Goal: Task Accomplishment & Management: Manage account settings

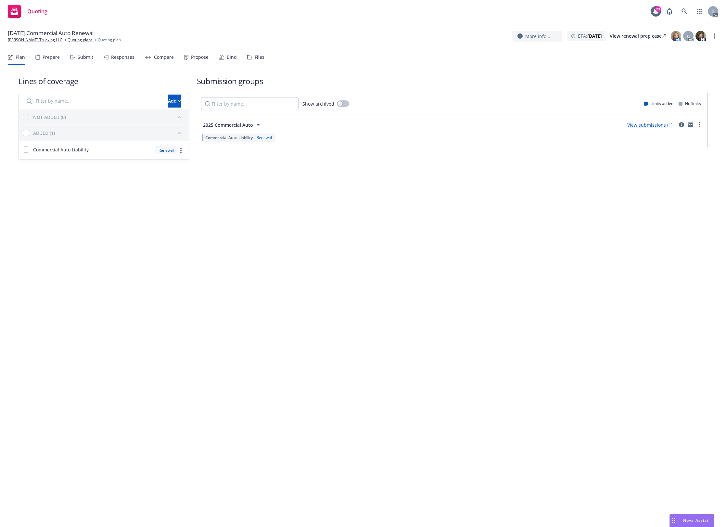
drag, startPoint x: 252, startPoint y: 58, endPoint x: 262, endPoint y: 58, distance: 10.7
click at [252, 57] on div "Files" at bounding box center [255, 57] width 17 height 16
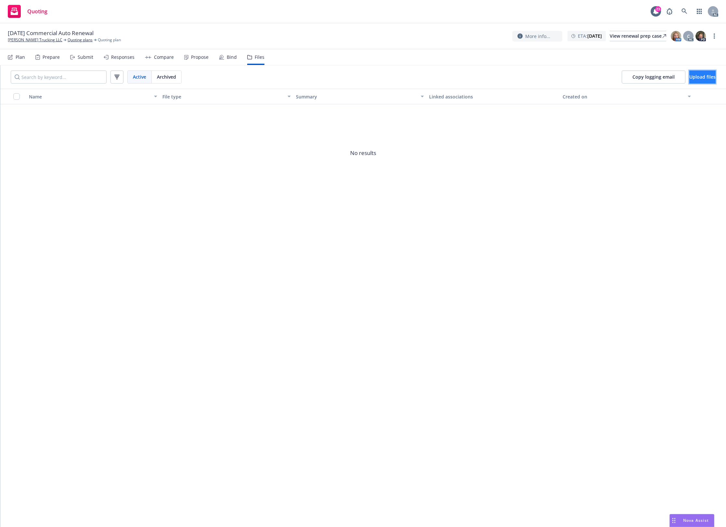
click at [689, 82] on button "Upload files" at bounding box center [702, 76] width 26 height 13
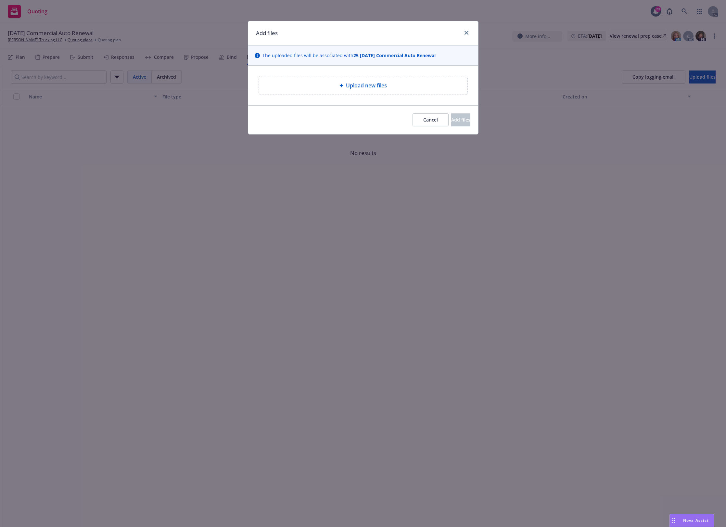
click at [323, 85] on div "Upload new files" at bounding box center [363, 86] width 198 height 8
click at [313, 90] on div "Upload new files" at bounding box center [363, 85] width 208 height 18
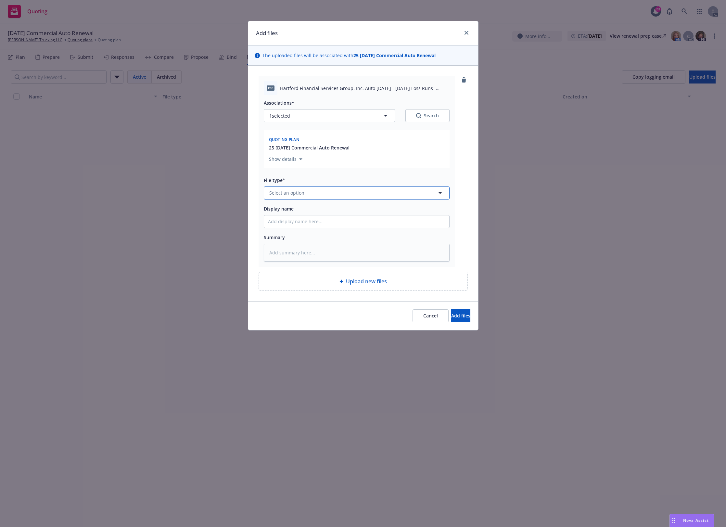
click at [293, 193] on span "Select an option" at bounding box center [286, 192] width 35 height 7
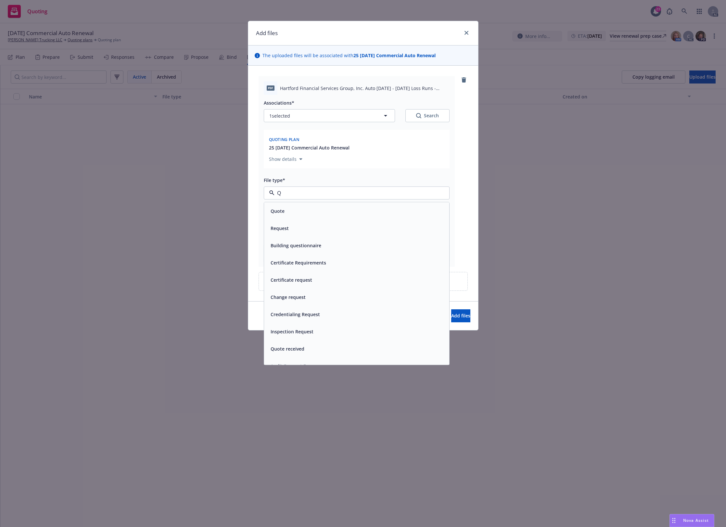
type input "Q2"
type textarea "x"
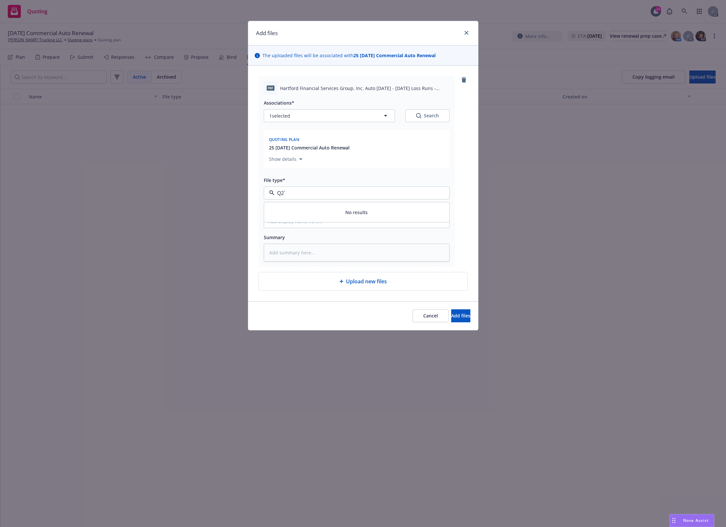
paste input "✅️"
type input "✅️"
type textarea "x"
drag, startPoint x: 296, startPoint y: 190, endPoint x: 235, endPoint y: 192, distance: 61.1
click at [247, 193] on div "Add files The uploaded files will be associated with 25 11/20/25 Commercial Aut…" at bounding box center [363, 263] width 726 height 527
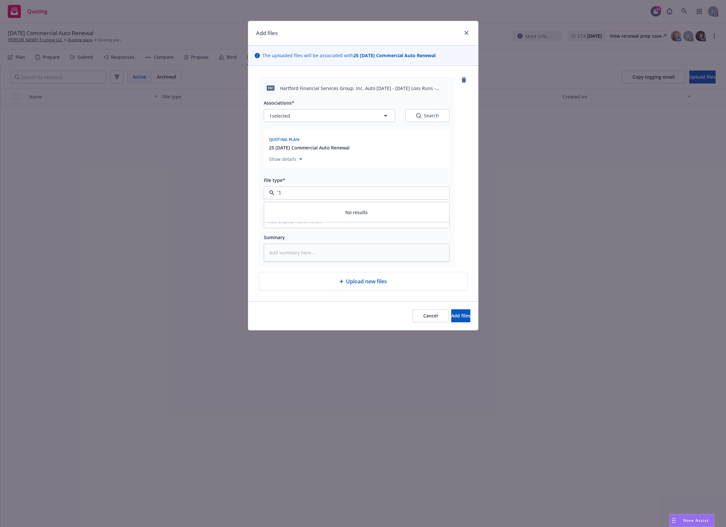
paste input "Loss Runs"
type input "Loss Runs"
click at [282, 208] on span "Loss Runs" at bounding box center [282, 210] width 22 height 7
click at [401, 160] on div "Show details" at bounding box center [356, 157] width 175 height 11
click at [287, 224] on input "Display name" at bounding box center [356, 221] width 185 height 12
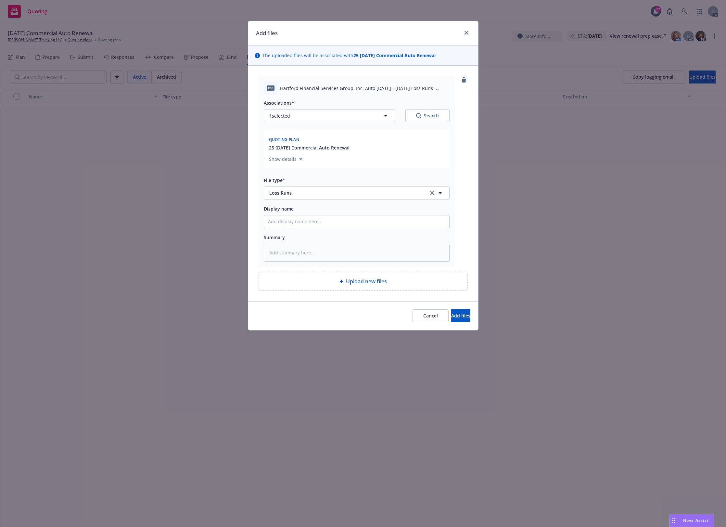
click at [417, 121] on button "Search" at bounding box center [427, 115] width 44 height 13
type textarea "x"
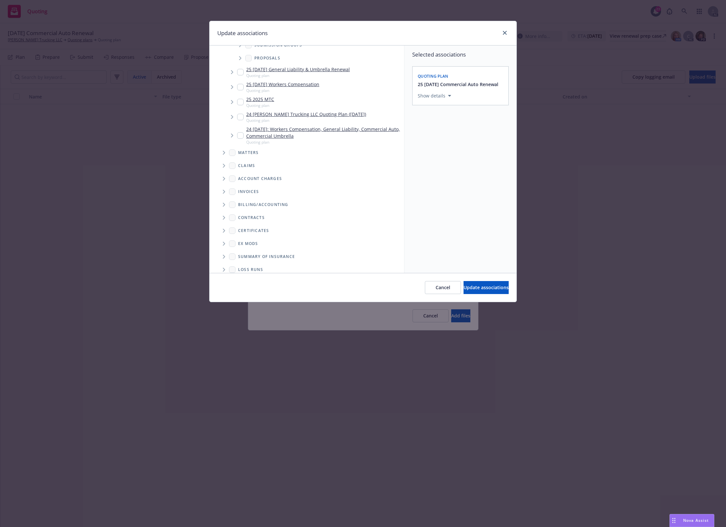
scroll to position [84, 0]
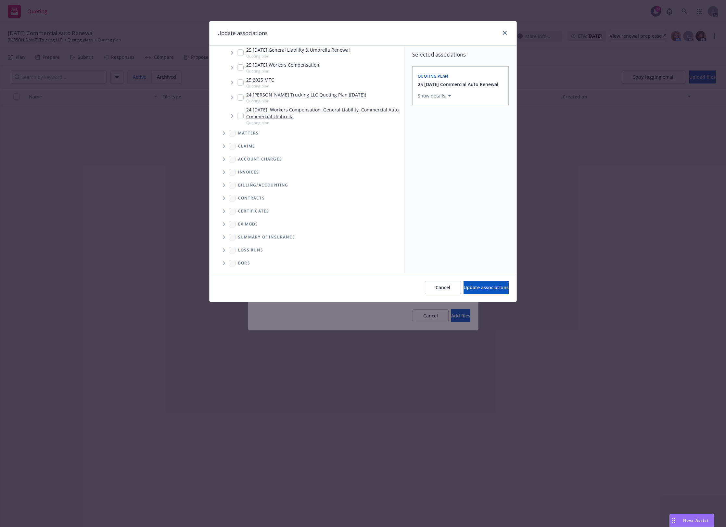
click at [221, 249] on span "Folder Tree Example" at bounding box center [224, 250] width 10 height 10
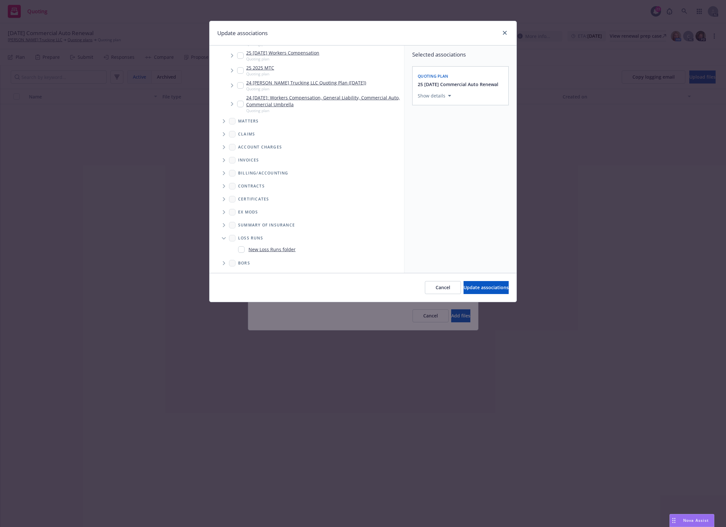
drag, startPoint x: 255, startPoint y: 252, endPoint x: 338, endPoint y: 267, distance: 84.1
click at [255, 252] on link "New Loss Runs folder" at bounding box center [271, 249] width 47 height 7
checkbox input "true"
drag, startPoint x: 471, startPoint y: 128, endPoint x: 456, endPoint y: 145, distance: 23.0
click at [471, 129] on div "Associated years*" at bounding box center [460, 128] width 85 height 8
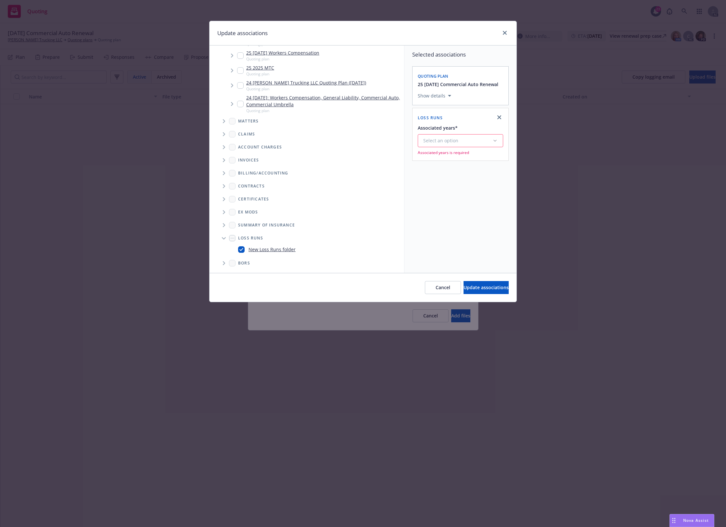
click at [455, 145] on button "Select an option" at bounding box center [460, 140] width 85 height 13
click at [456, 210] on div "2025" at bounding box center [478, 206] width 120 height 17
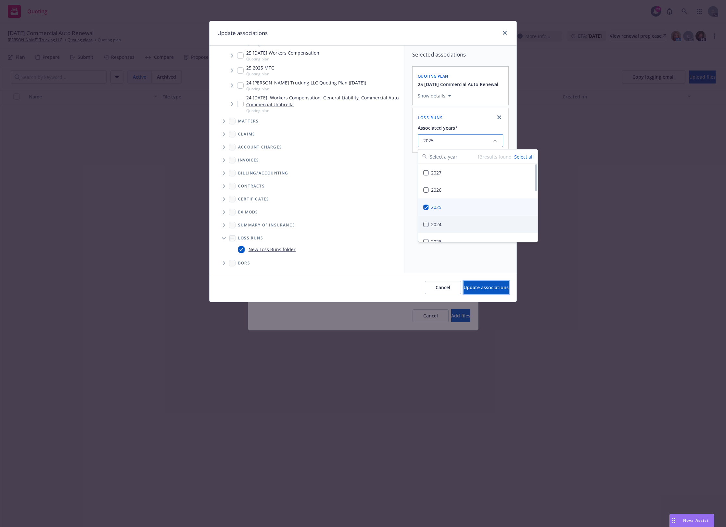
drag, startPoint x: 473, startPoint y: 287, endPoint x: 451, endPoint y: 313, distance: 34.6
click at [473, 288] on span "Update associations" at bounding box center [485, 287] width 45 height 6
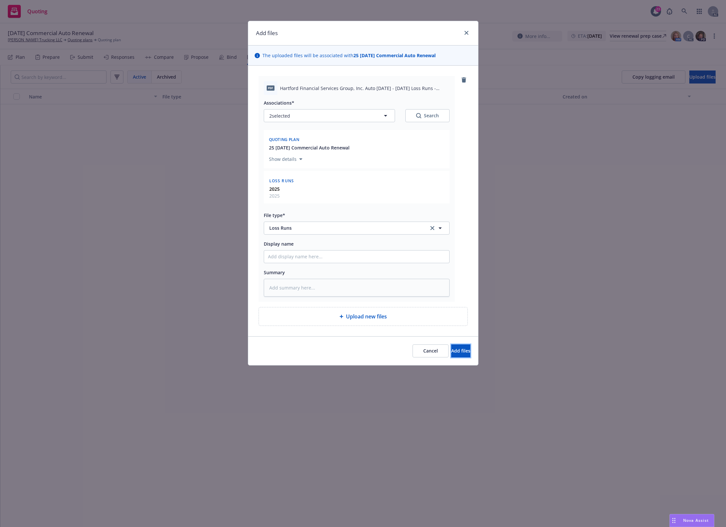
drag, startPoint x: 468, startPoint y: 357, endPoint x: 495, endPoint y: 354, distance: 27.4
click at [471, 357] on div "Cancel Add files" at bounding box center [363, 350] width 230 height 29
drag, startPoint x: 443, startPoint y: 346, endPoint x: 445, endPoint y: 351, distance: 6.0
click at [451, 351] on button "Add files" at bounding box center [460, 350] width 19 height 13
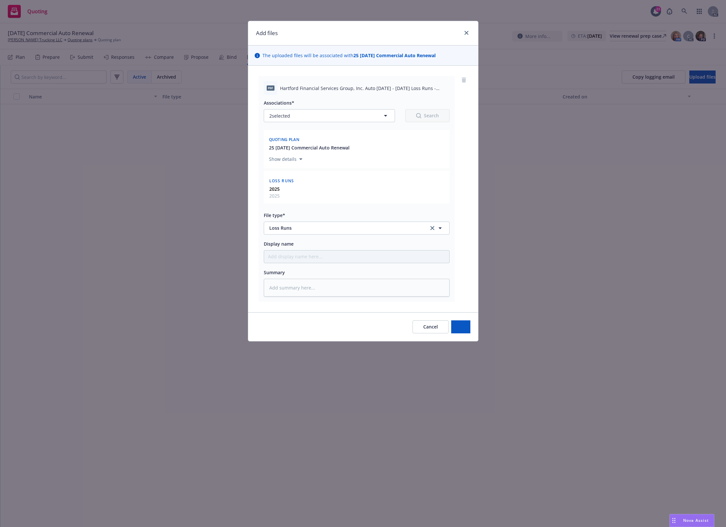
type textarea "x"
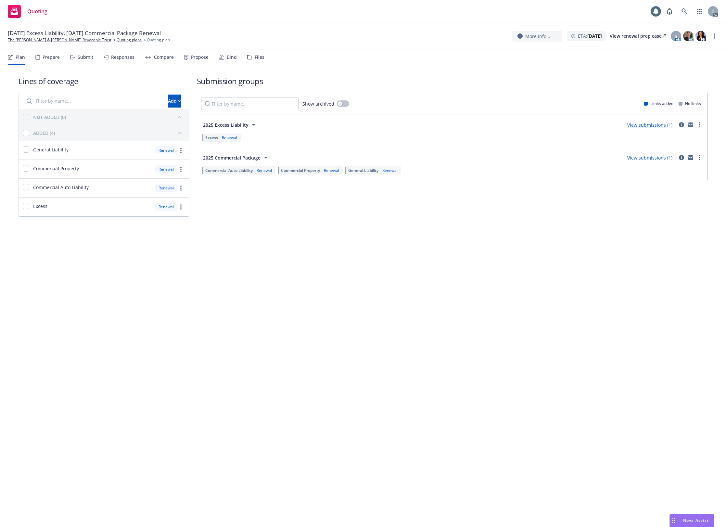
click at [256, 50] on div "Files" at bounding box center [255, 57] width 17 height 16
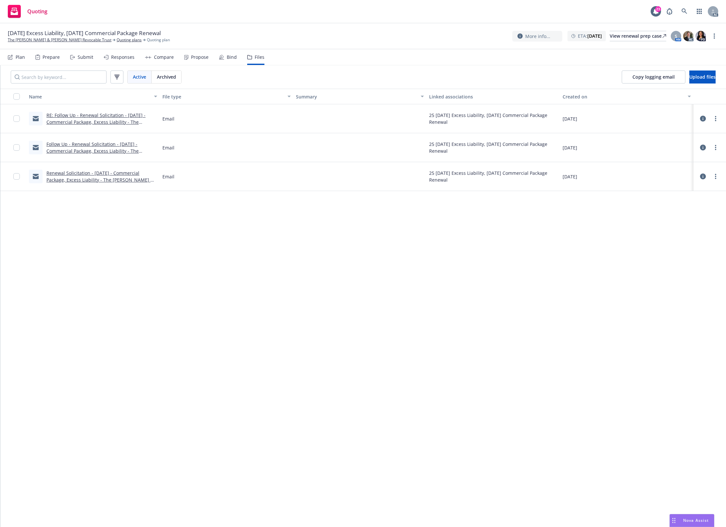
drag, startPoint x: 362, startPoint y: 250, endPoint x: 402, endPoint y: 224, distance: 47.4
click at [363, 250] on div "Name File type Summary Linked associations Created on RE: Follow Up - Renewal S…" at bounding box center [362, 308] width 725 height 438
click at [689, 80] on button "Upload files" at bounding box center [702, 76] width 26 height 13
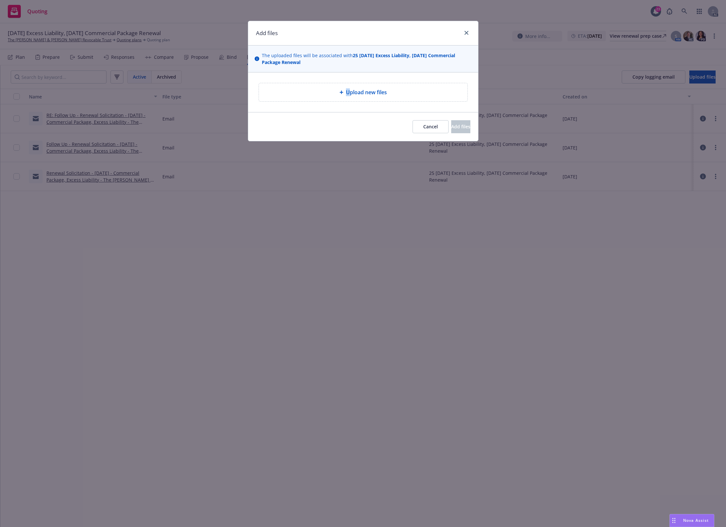
click at [348, 94] on span "Upload new files" at bounding box center [366, 92] width 41 height 8
drag, startPoint x: 406, startPoint y: 126, endPoint x: 227, endPoint y: 0, distance: 218.9
click at [423, 125] on span "Cancel" at bounding box center [430, 126] width 15 height 6
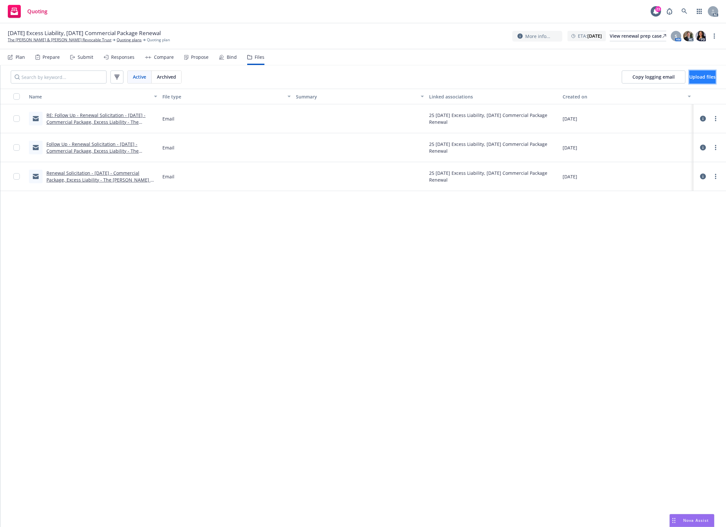
click at [700, 77] on span "Upload files" at bounding box center [702, 77] width 26 height 6
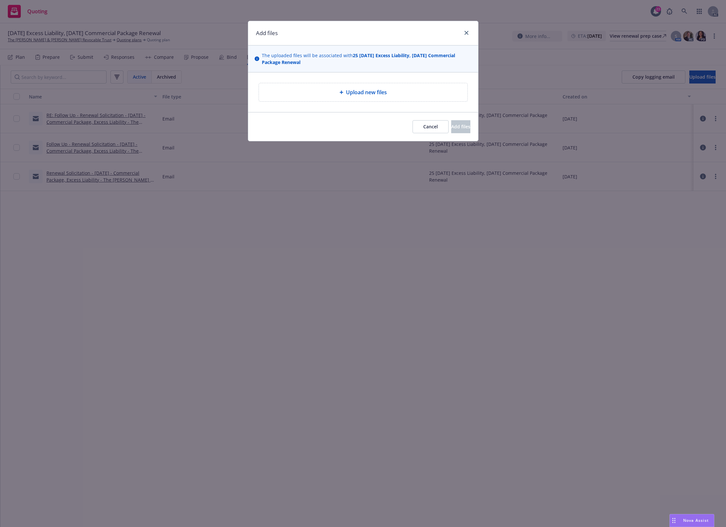
click at [348, 95] on span "Upload new files" at bounding box center [366, 92] width 41 height 8
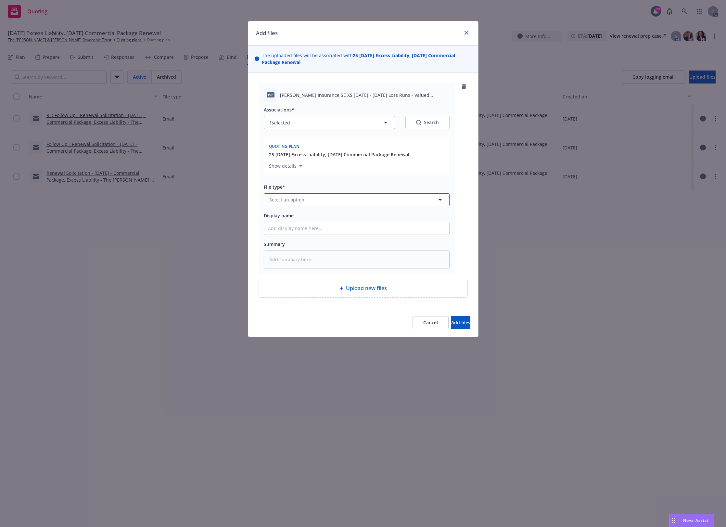
click at [284, 200] on span "Select an option" at bounding box center [286, 199] width 35 height 7
type input "`"
type textarea "x"
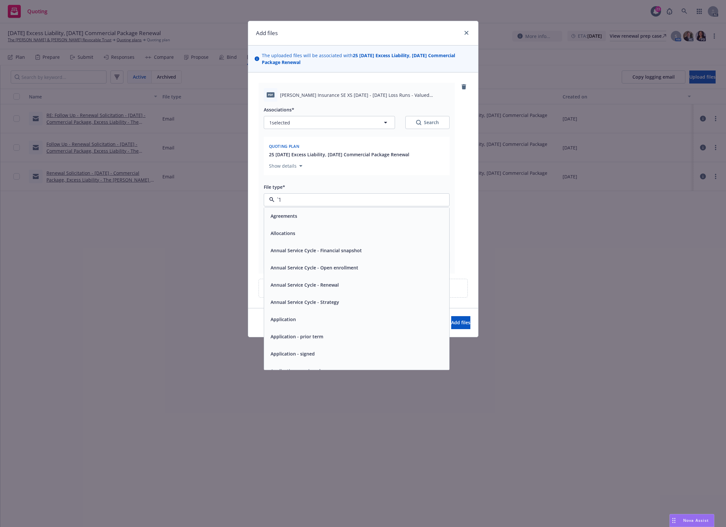
paste input "Loss Runs"
type input "Loss Runs"
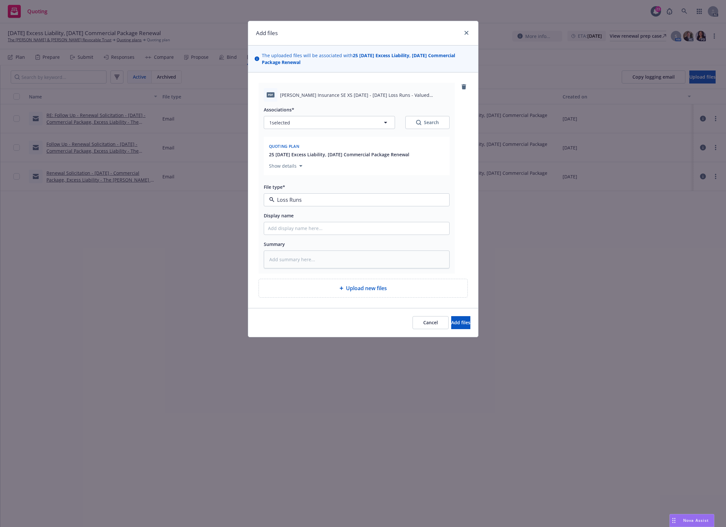
click at [278, 214] on span "Loss Runs" at bounding box center [282, 217] width 22 height 7
click at [436, 119] on button "Search" at bounding box center [427, 122] width 44 height 13
type textarea "x"
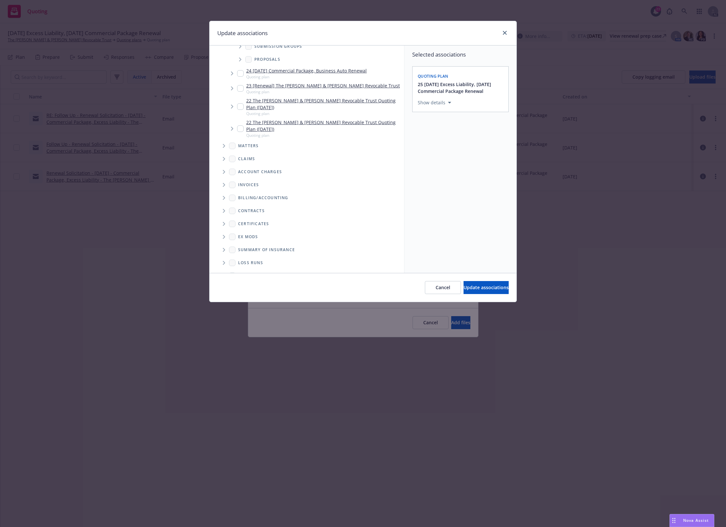
scroll to position [83, 0]
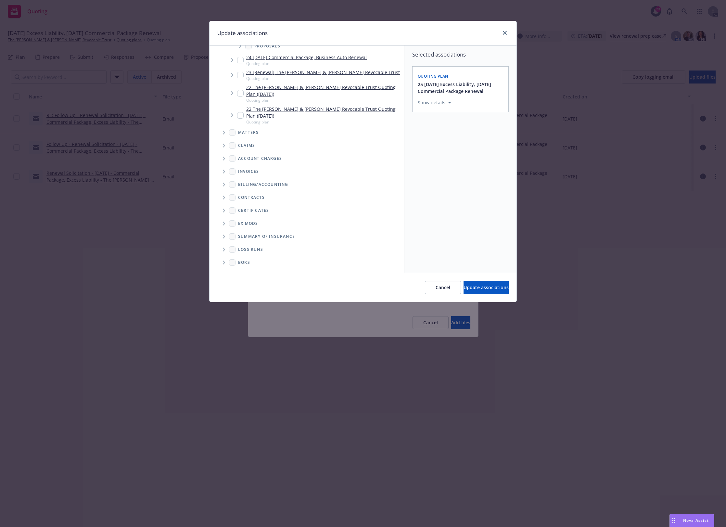
click at [223, 249] on icon "Folder Tree Example" at bounding box center [224, 249] width 3 height 4
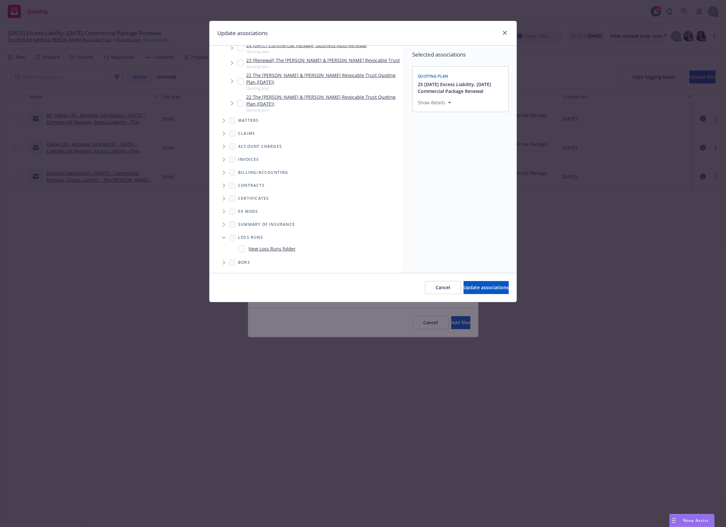
scroll to position [95, 0]
click at [252, 246] on link "New Loss Runs folder" at bounding box center [271, 248] width 47 height 7
checkbox input "true"
click at [439, 145] on div "Select an option" at bounding box center [457, 147] width 69 height 6
drag, startPoint x: 463, startPoint y: 216, endPoint x: 453, endPoint y: 215, distance: 9.8
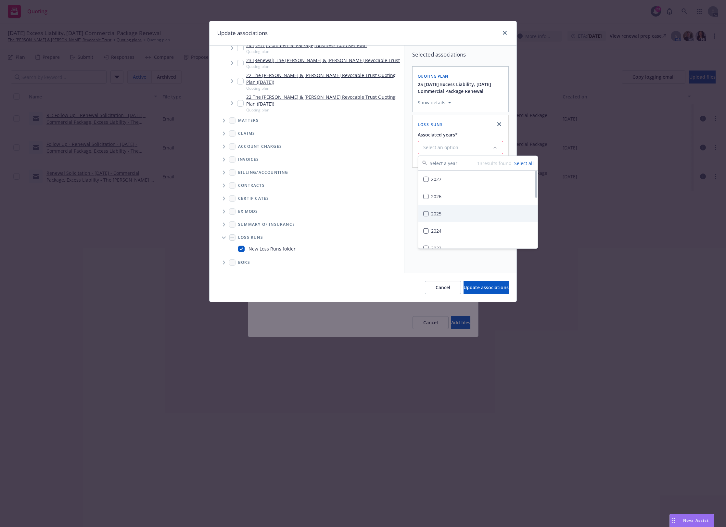
click at [463, 216] on div "2025" at bounding box center [478, 213] width 120 height 17
click at [425, 266] on div "Selected associations Quoting plan 25 [DATE] Excess Liability, [DATE] Commercia…" at bounding box center [460, 158] width 112 height 227
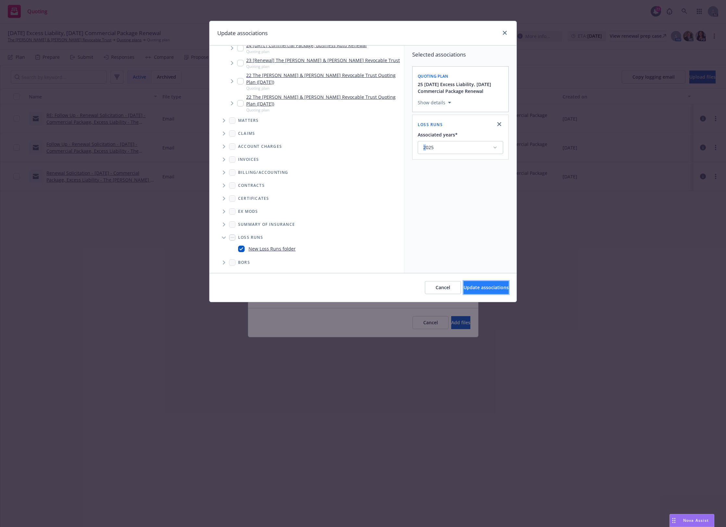
click at [487, 291] on button "Update associations" at bounding box center [485, 287] width 45 height 13
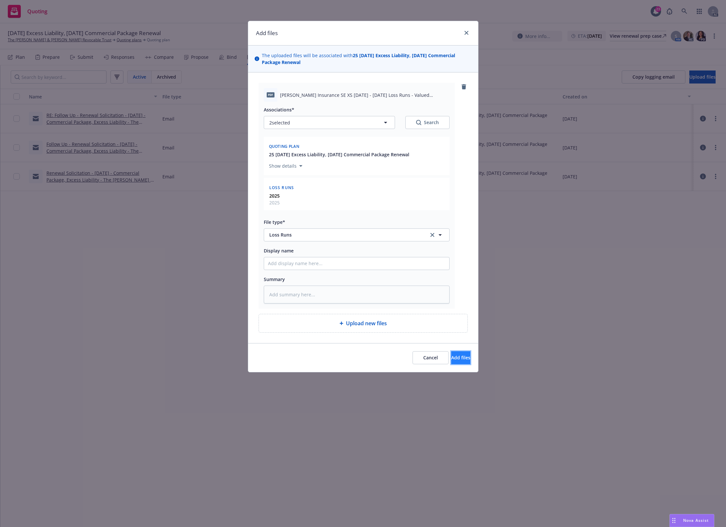
click at [460, 364] on button "Add files" at bounding box center [460, 357] width 19 height 13
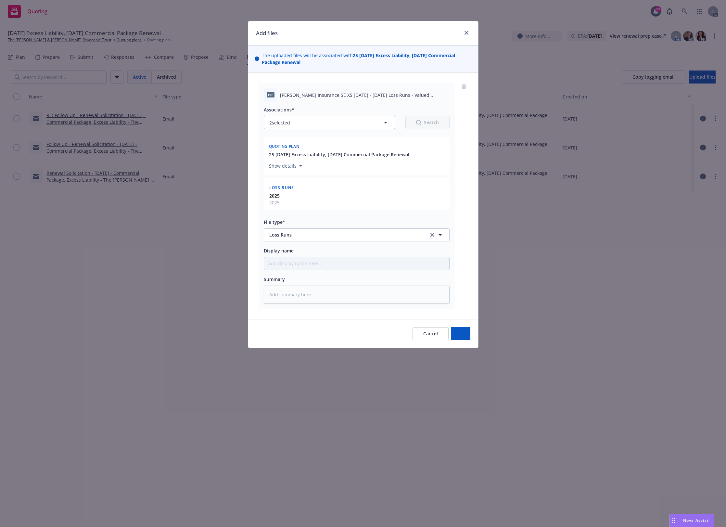
drag, startPoint x: 661, startPoint y: 291, endPoint x: 678, endPoint y: 271, distance: 26.7
click at [666, 286] on div "Add files The uploaded files will be associated with 25 [DATE] Excess Liability…" at bounding box center [363, 263] width 726 height 527
type textarea "x"
